Goal: Task Accomplishment & Management: Manage account settings

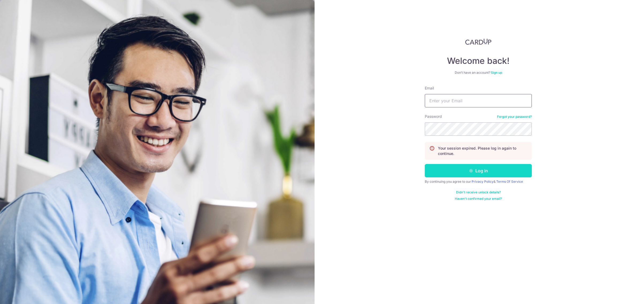
type input "[EMAIL_ADDRESS][DOMAIN_NAME]"
click at [473, 164] on button "Log in" at bounding box center [478, 170] width 107 height 13
